Goal: Information Seeking & Learning: Learn about a topic

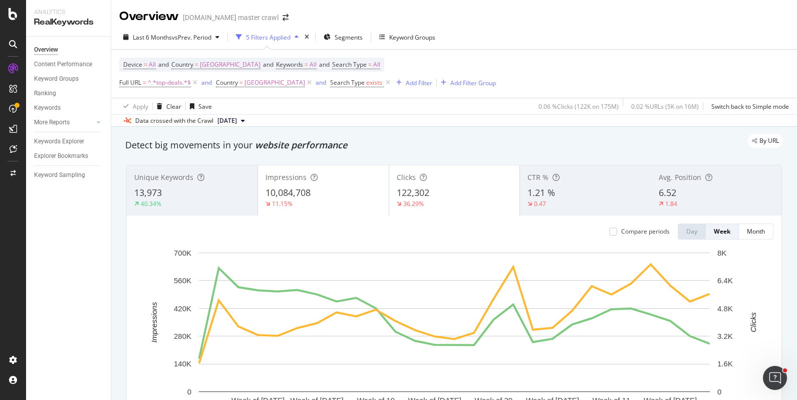
click at [348, 182] on div "Impressions" at bounding box center [323, 177] width 116 height 10
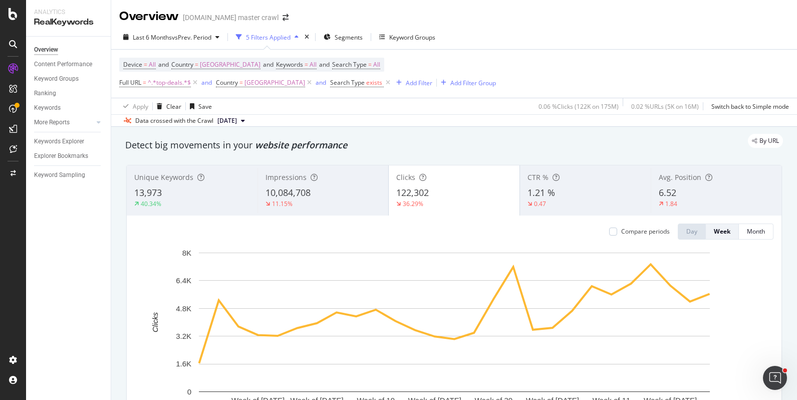
click at [439, 185] on div "Clicks 122,302 36.29%" at bounding box center [454, 190] width 131 height 45
click at [432, 172] on div "Clicks 122,302 36.29%" at bounding box center [454, 190] width 131 height 45
click at [352, 181] on div "Impressions" at bounding box center [322, 177] width 115 height 10
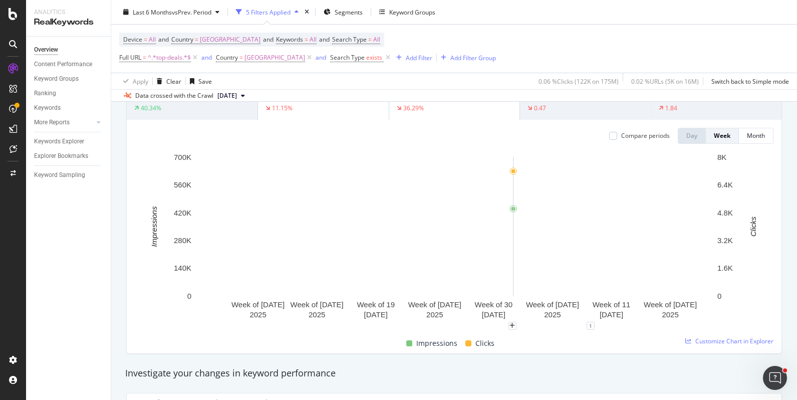
scroll to position [101, 0]
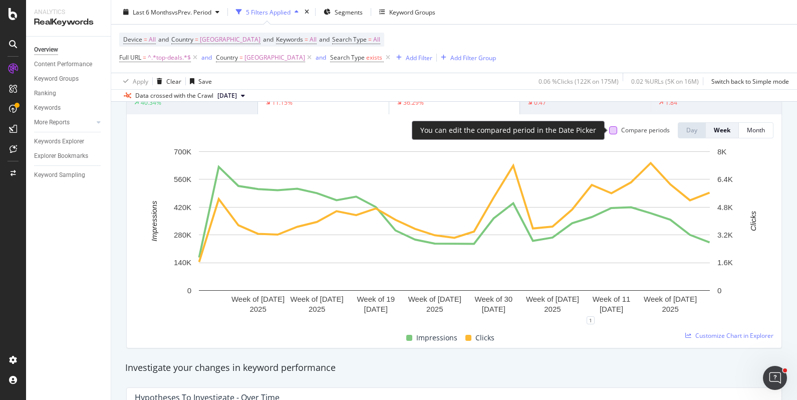
click at [616, 130] on div at bounding box center [613, 130] width 8 height 8
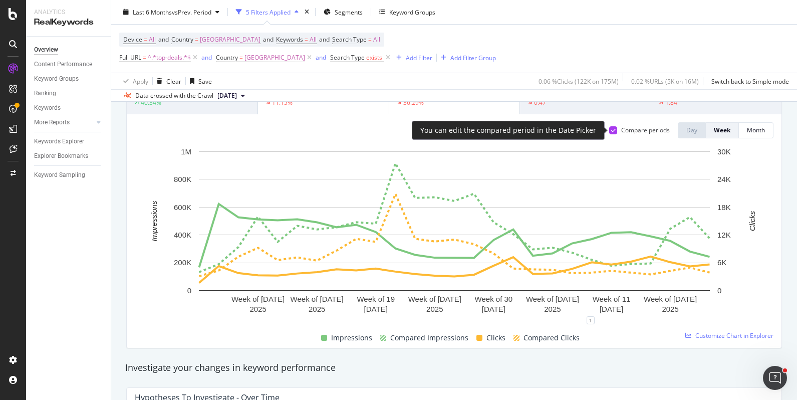
click at [616, 130] on div at bounding box center [613, 130] width 8 height 8
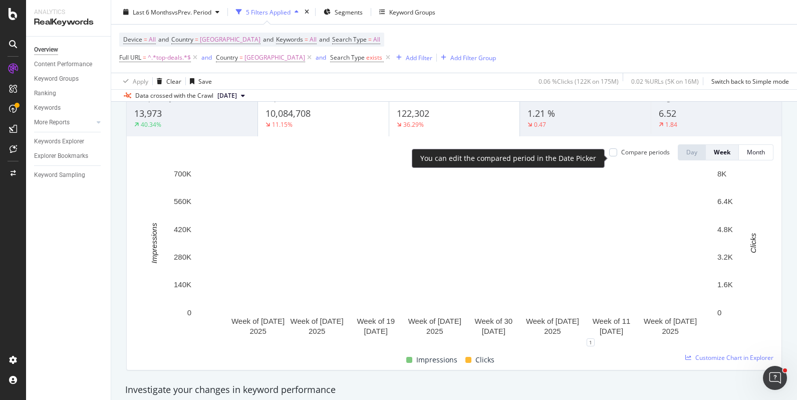
scroll to position [72, 0]
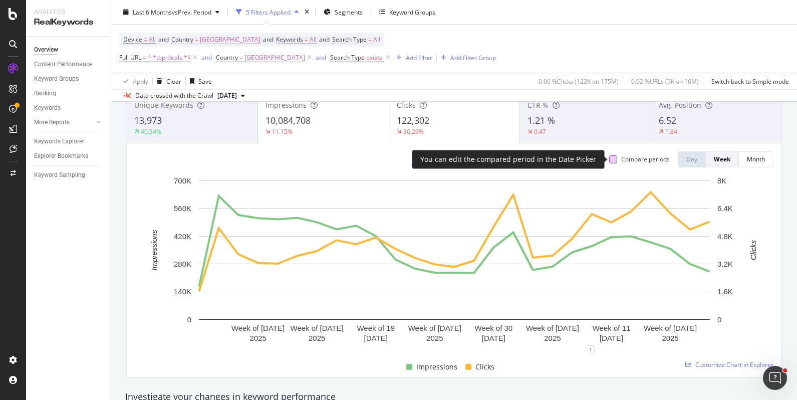
click at [612, 159] on div at bounding box center [613, 159] width 8 height 8
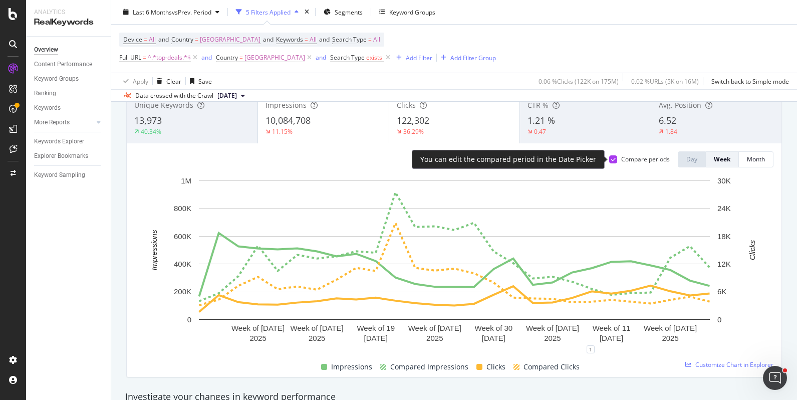
click at [612, 159] on icon at bounding box center [613, 159] width 5 height 5
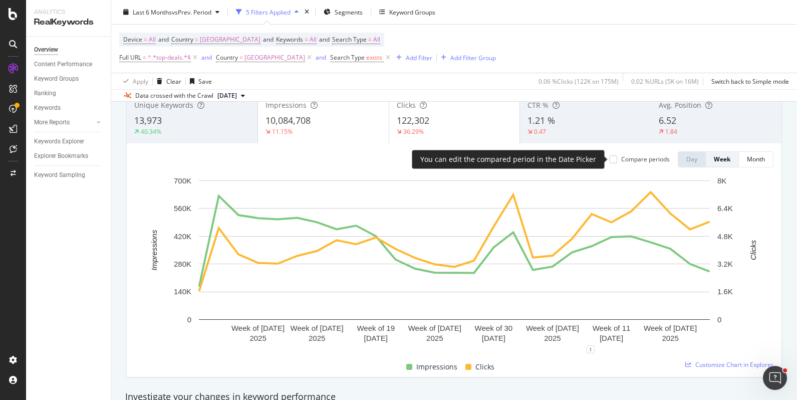
click at [612, 159] on div at bounding box center [613, 159] width 8 height 8
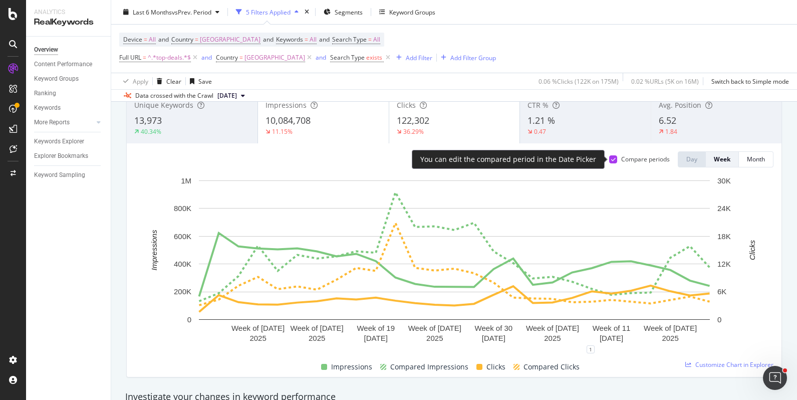
click at [612, 159] on icon at bounding box center [613, 159] width 5 height 5
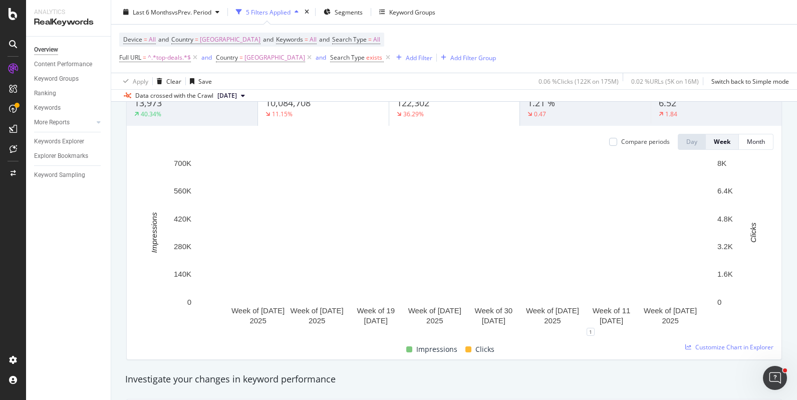
scroll to position [0, 0]
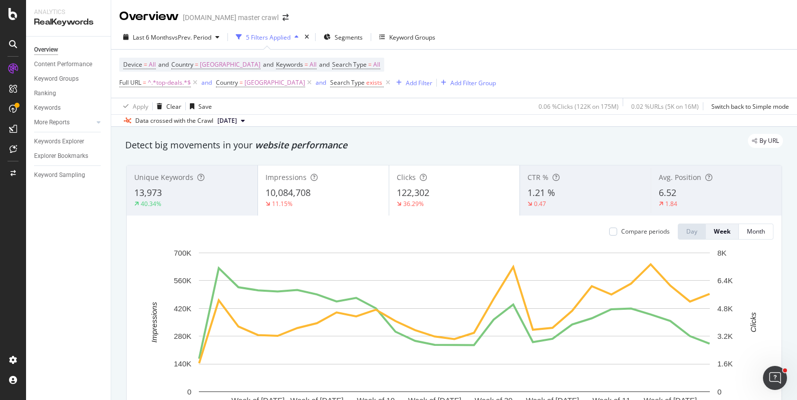
click at [201, 194] on div "13,973" at bounding box center [192, 192] width 116 height 13
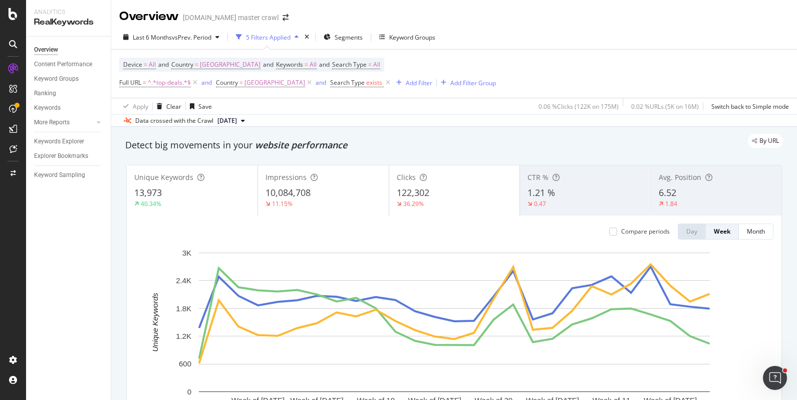
click at [329, 190] on div "10,084,708" at bounding box center [323, 192] width 116 height 13
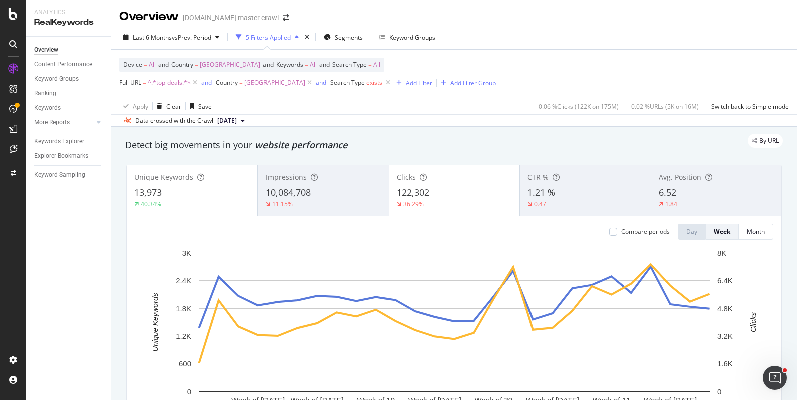
click at [431, 186] on div "Clicks 122,302 36.29%" at bounding box center [454, 190] width 131 height 45
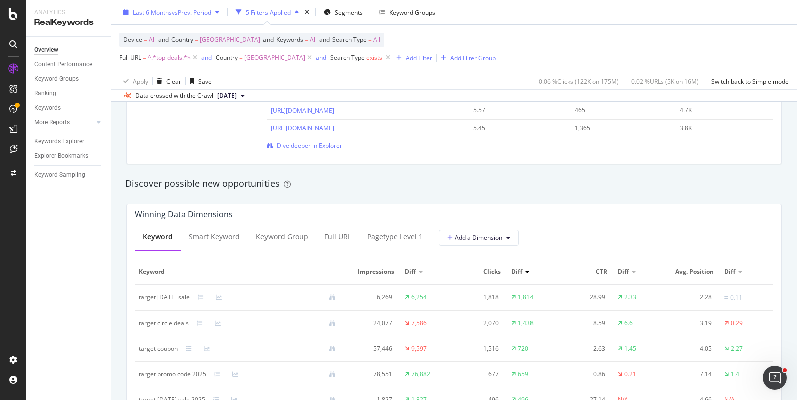
scroll to position [788, 0]
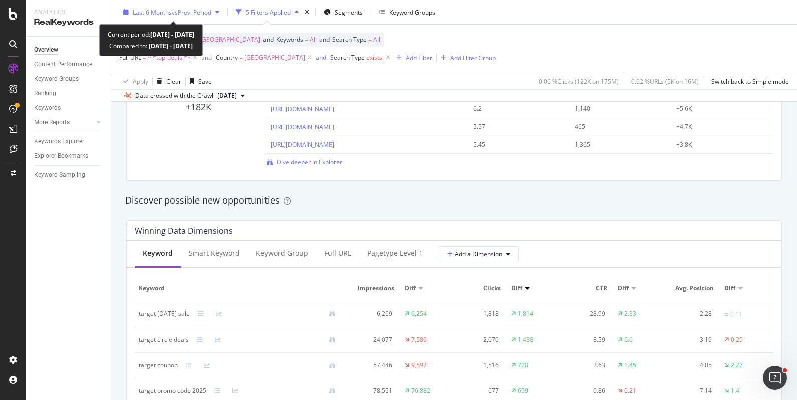
click at [170, 10] on span "Last 6 Months" at bounding box center [152, 12] width 39 height 9
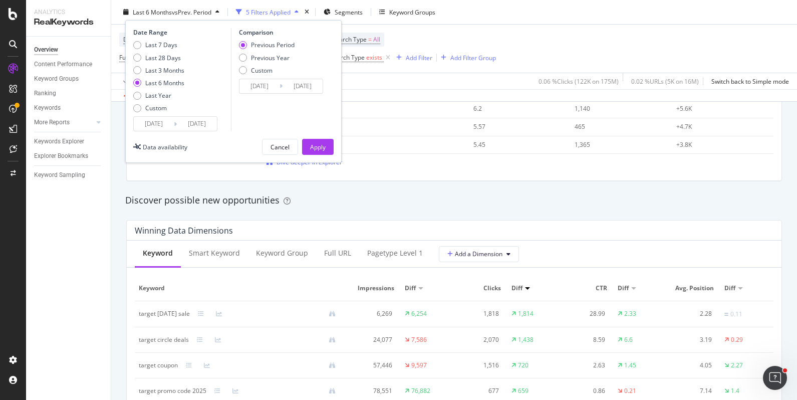
click at [151, 121] on input "[DATE]" at bounding box center [154, 124] width 40 height 14
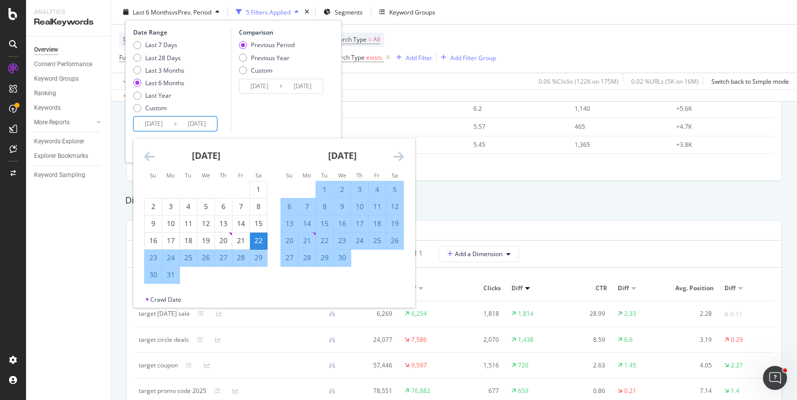
click at [398, 155] on icon "Move forward to switch to the next month." at bounding box center [398, 156] width 11 height 12
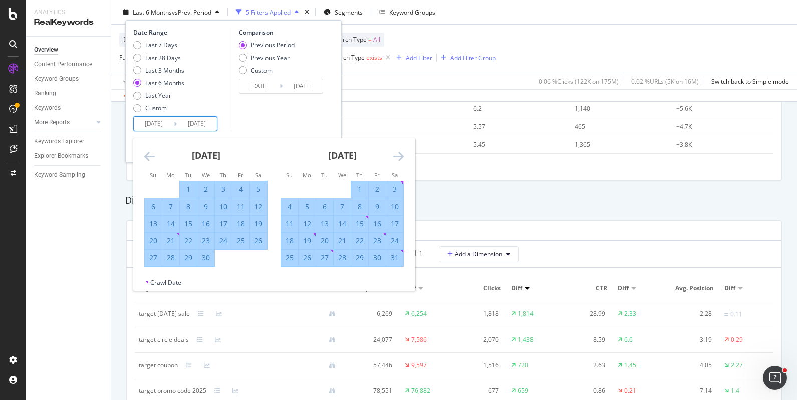
click at [398, 155] on icon "Move forward to switch to the next month." at bounding box center [398, 156] width 11 height 12
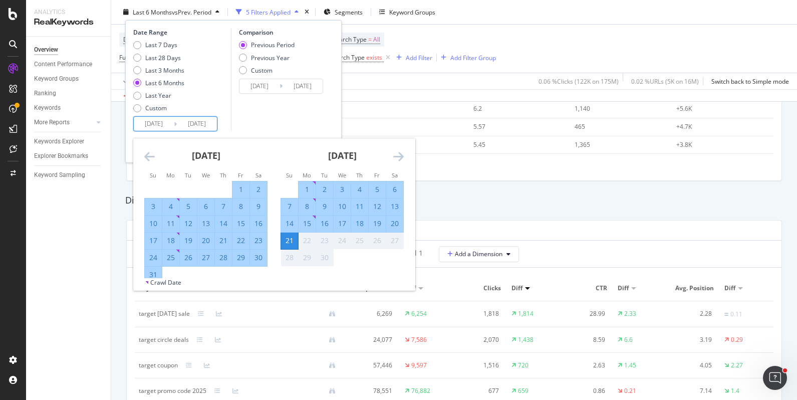
click at [398, 155] on icon "Move forward to switch to the next month." at bounding box center [398, 156] width 11 height 12
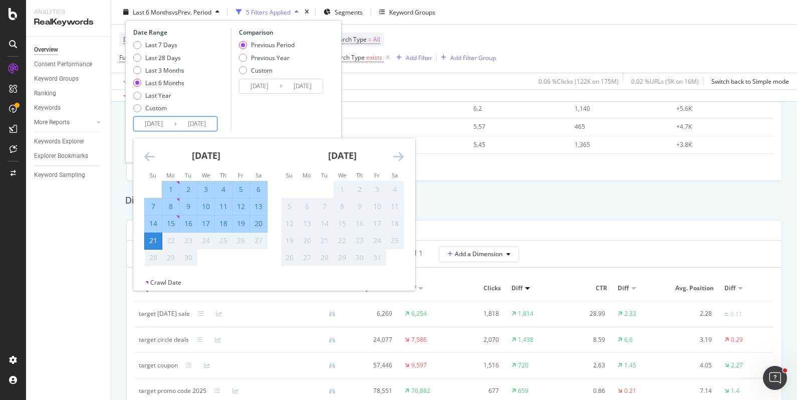
click at [398, 155] on icon "Move forward to switch to the next month." at bounding box center [398, 156] width 11 height 12
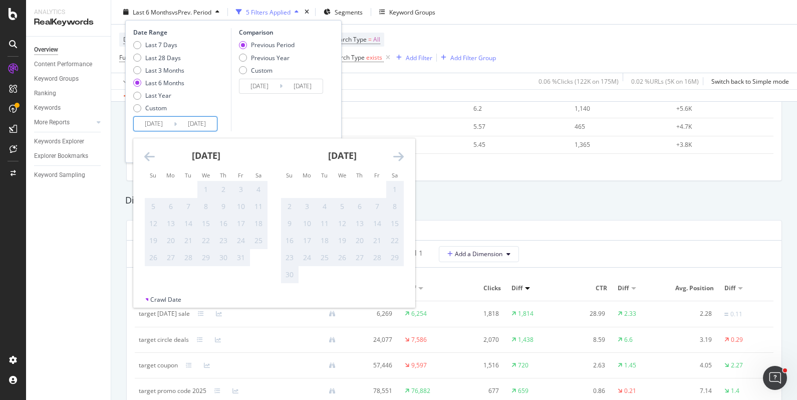
drag, startPoint x: 150, startPoint y: 159, endPoint x: 147, endPoint y: 155, distance: 5.7
click at [149, 158] on icon "Move backward to switch to the previous month." at bounding box center [149, 156] width 11 height 12
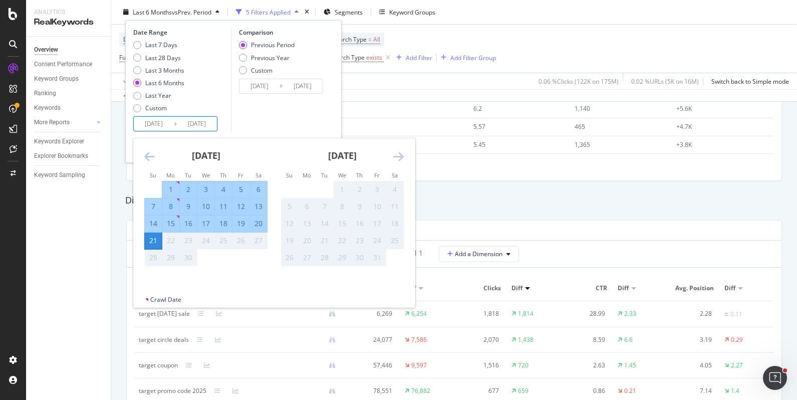
click at [153, 226] on div "14" at bounding box center [153, 223] width 17 height 10
type input "2025/09/14"
type input "2025/09/06"
type input "2025/09/13"
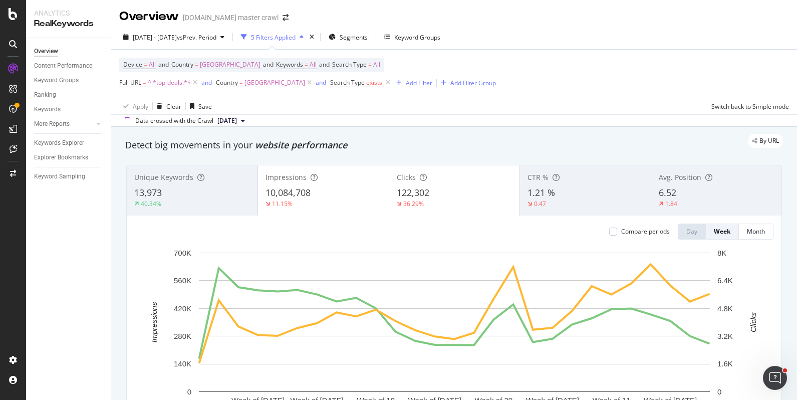
click at [195, 83] on icon at bounding box center [195, 83] width 9 height 10
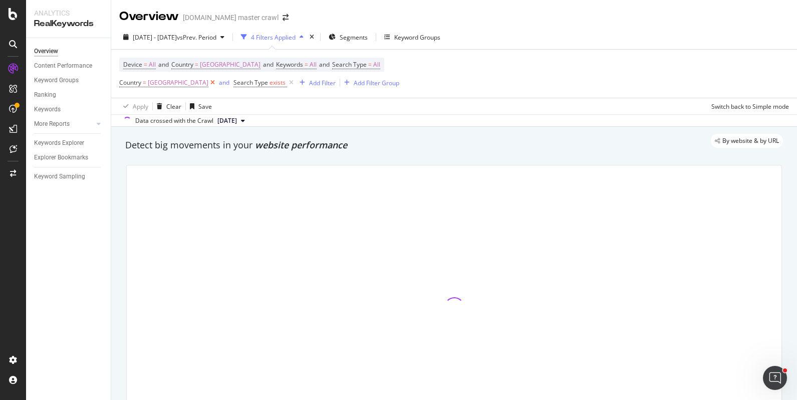
click at [217, 82] on icon at bounding box center [212, 83] width 9 height 10
click at [220, 82] on div "Add Filter" at bounding box center [208, 83] width 27 height 9
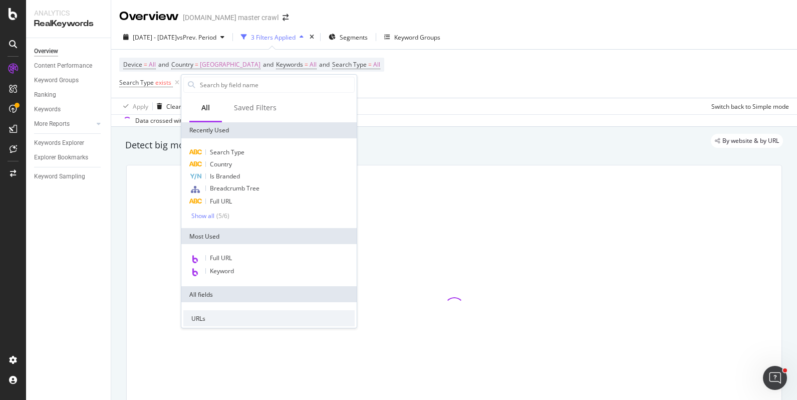
drag, startPoint x: 220, startPoint y: 82, endPoint x: 162, endPoint y: 94, distance: 59.7
click at [162, 94] on body "Analytics RealKeywords Overview Content Performance Keyword Groups Ranking Keyw…" at bounding box center [398, 200] width 797 height 400
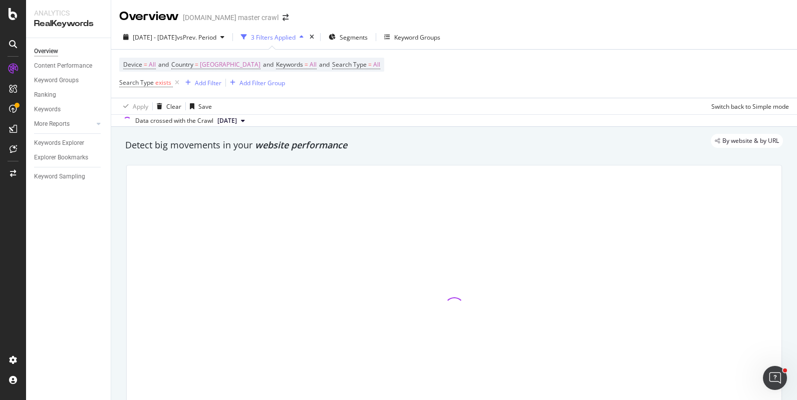
click at [162, 94] on div "Device = All and Country = [GEOGRAPHIC_DATA] and Keywords = All and Search Type…" at bounding box center [454, 74] width 670 height 48
click at [177, 84] on icon at bounding box center [177, 83] width 9 height 10
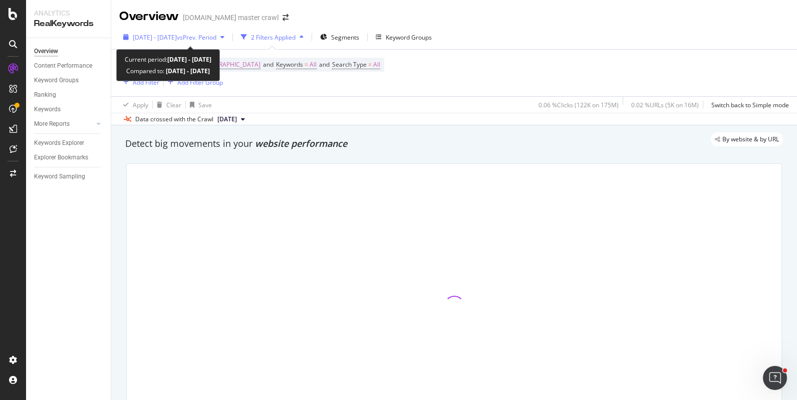
click at [215, 41] on div "[DATE] - [DATE] vs Prev. Period" at bounding box center [173, 37] width 109 height 15
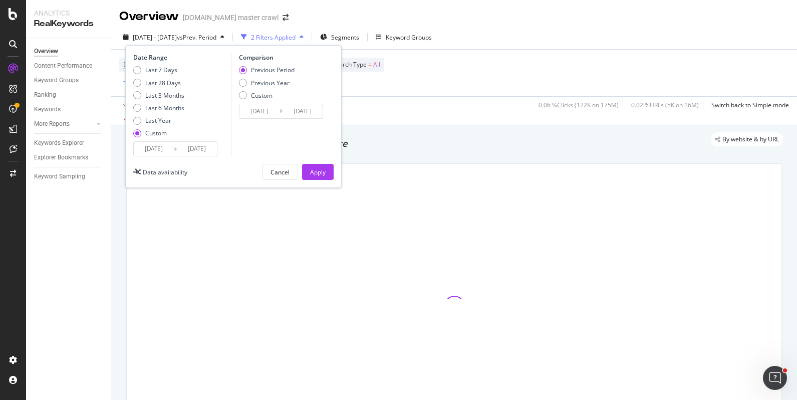
click at [159, 145] on input "[DATE]" at bounding box center [154, 149] width 40 height 14
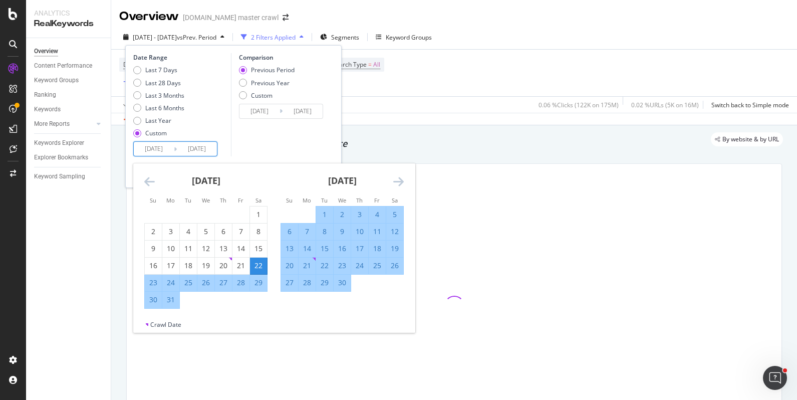
click at [395, 177] on icon "Move forward to switch to the next month." at bounding box center [398, 181] width 11 height 12
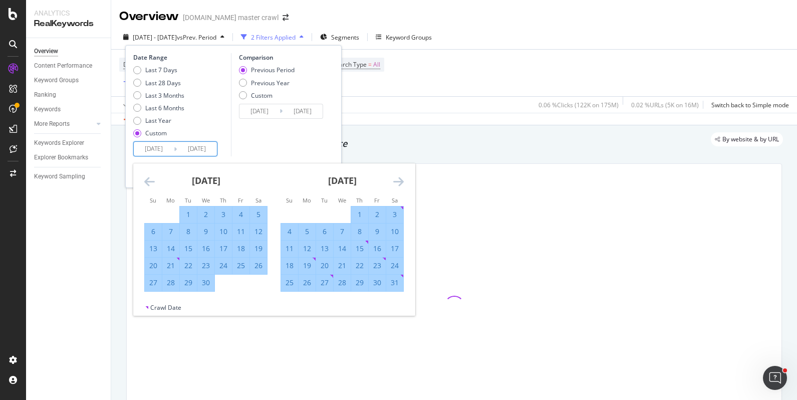
click at [395, 179] on icon "Move forward to switch to the next month." at bounding box center [398, 181] width 11 height 12
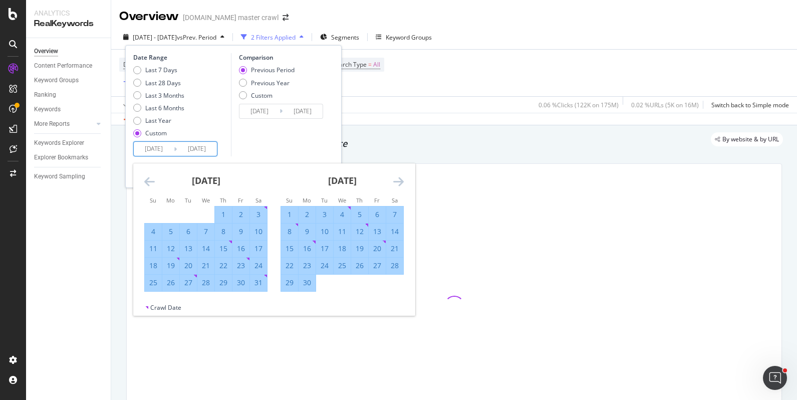
click at [395, 179] on icon "Move forward to switch to the next month." at bounding box center [398, 181] width 11 height 12
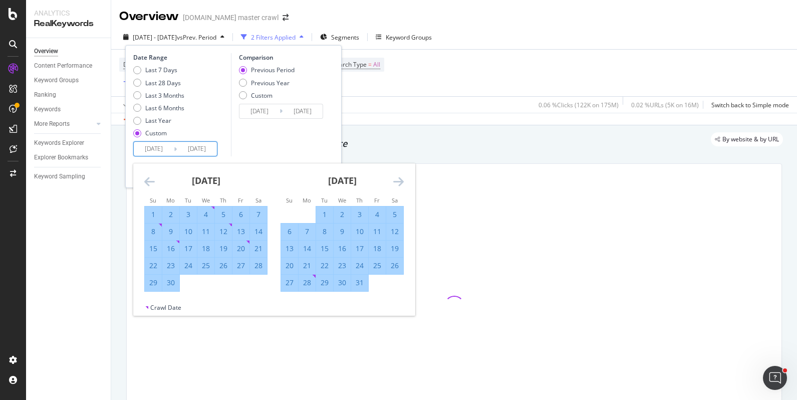
click at [395, 179] on icon "Move forward to switch to the next month." at bounding box center [398, 181] width 11 height 12
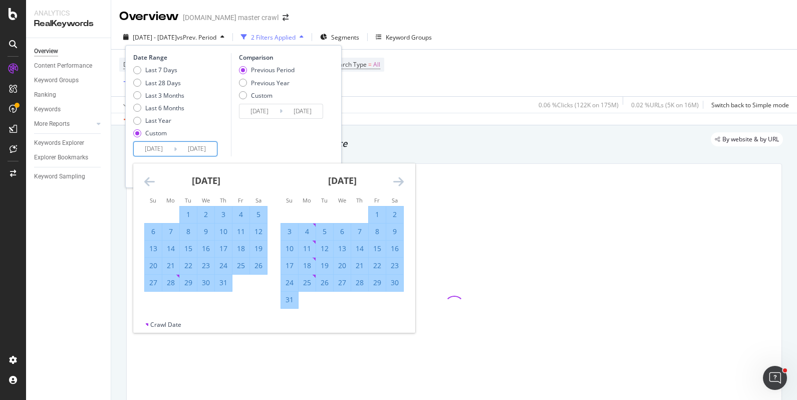
click at [395, 179] on icon "Move forward to switch to the next month." at bounding box center [398, 181] width 11 height 12
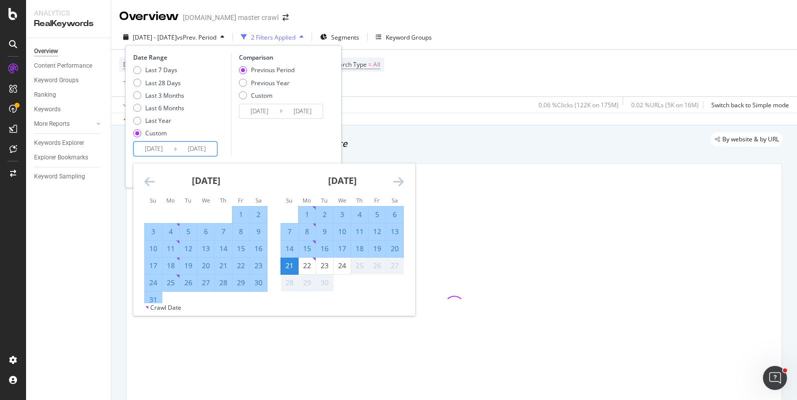
click at [395, 179] on icon "Move forward to switch to the next month." at bounding box center [398, 181] width 11 height 12
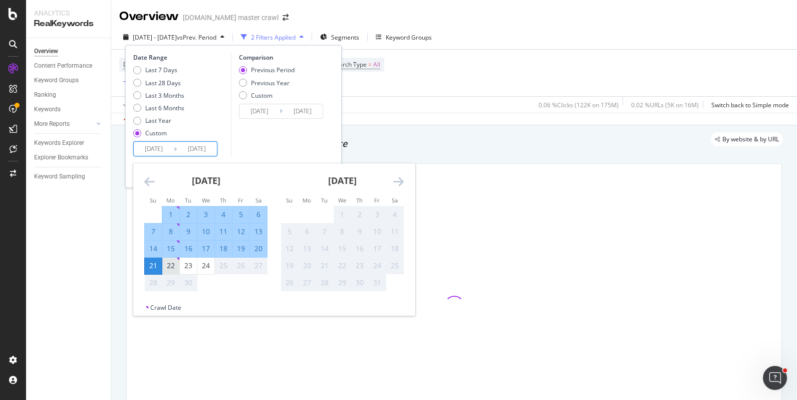
click at [158, 263] on div "21" at bounding box center [153, 265] width 17 height 10
type input "[DATE]"
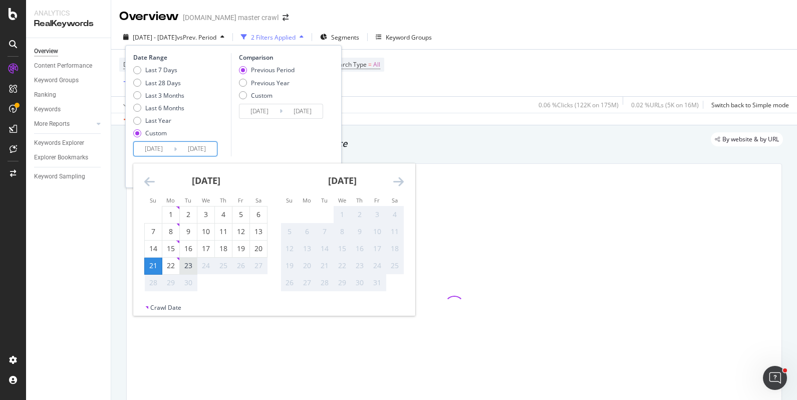
click at [195, 264] on div "23" at bounding box center [188, 265] width 17 height 10
type input "[DATE]"
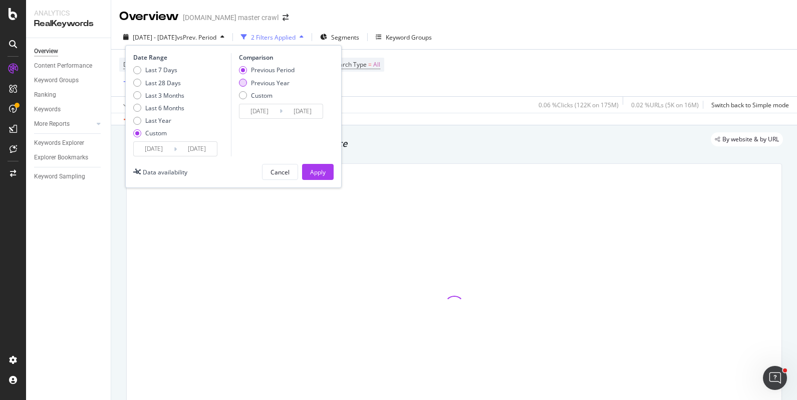
click at [246, 84] on div "Previous Year" at bounding box center [243, 83] width 8 height 8
type input "[DATE]"
click at [304, 169] on button "Apply" at bounding box center [318, 172] width 32 height 16
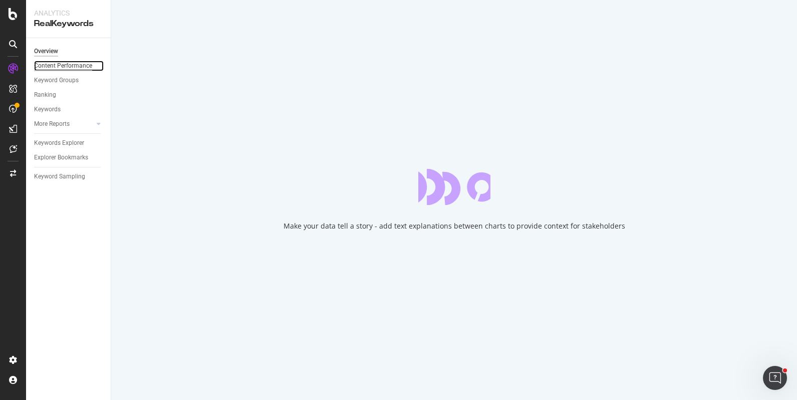
click at [71, 66] on div "Content Performance" at bounding box center [63, 66] width 58 height 11
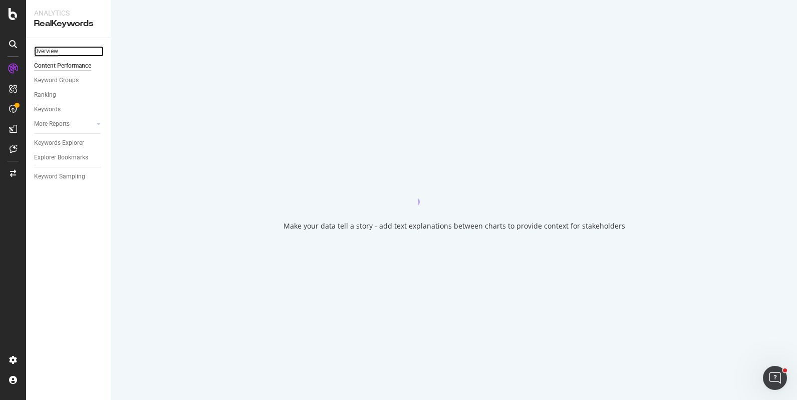
click at [54, 52] on div "Overview" at bounding box center [46, 51] width 24 height 11
click at [55, 92] on div "Ranking" at bounding box center [45, 95] width 22 height 11
click at [54, 52] on div "Overview" at bounding box center [46, 51] width 24 height 11
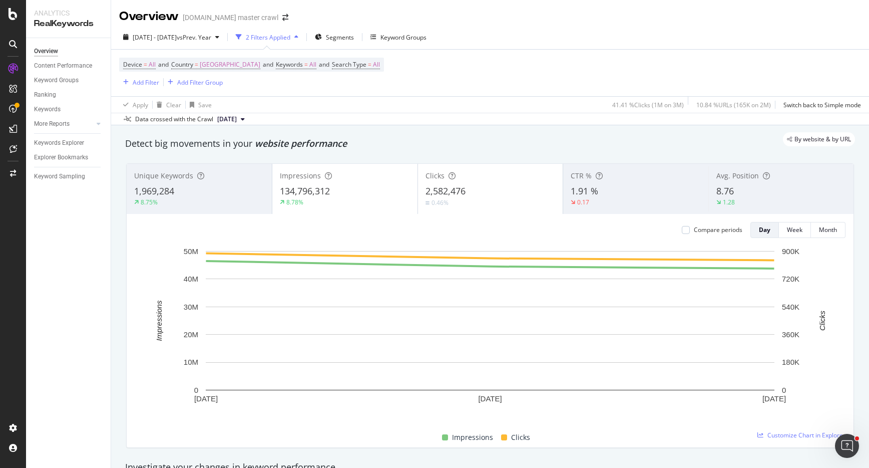
scroll to position [11, 0]
